Goal: Go to known website: Go to known website

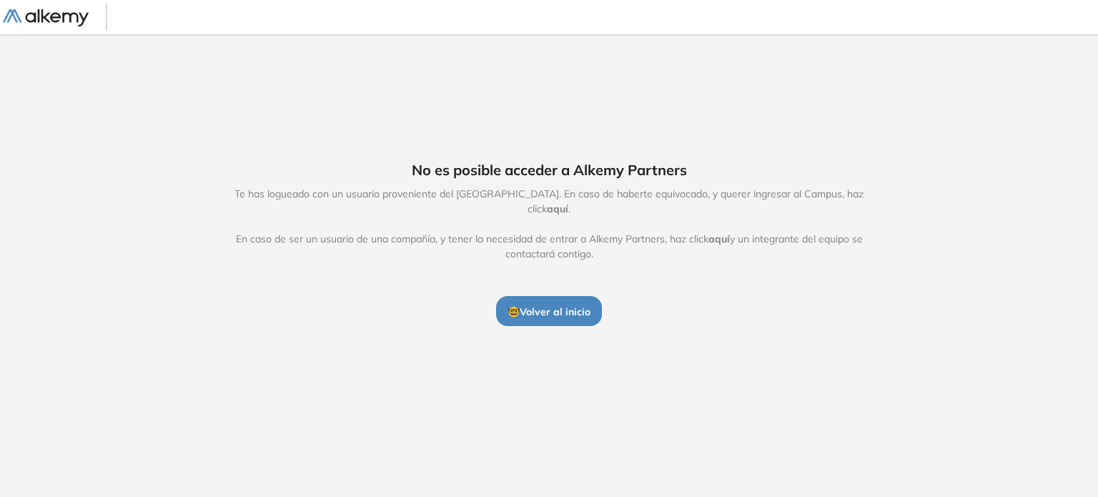
click at [517, 296] on button "🤓 Volver al inicio" at bounding box center [549, 311] width 106 height 30
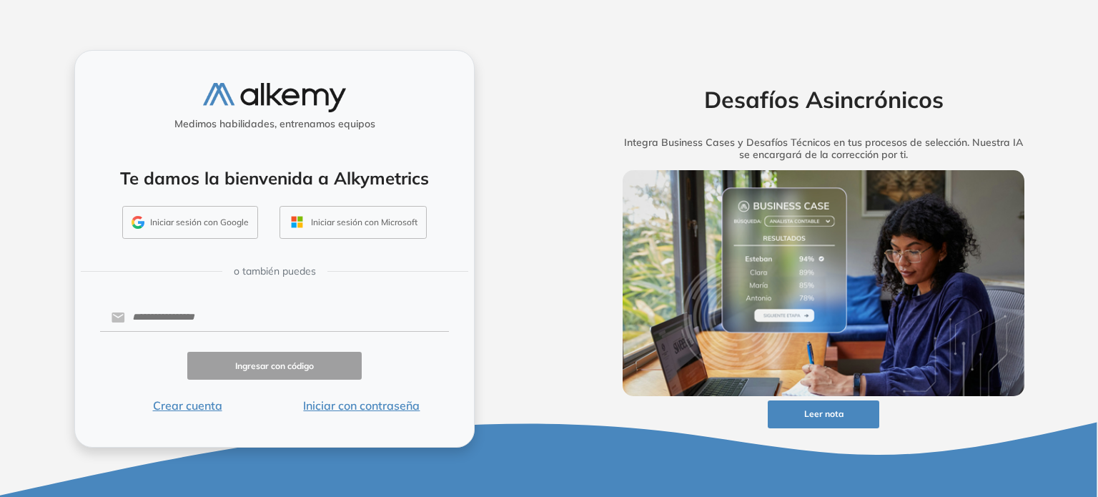
click at [169, 217] on button "Iniciar sesión con Google" at bounding box center [190, 222] width 136 height 33
